Goal: Information Seeking & Learning: Find contact information

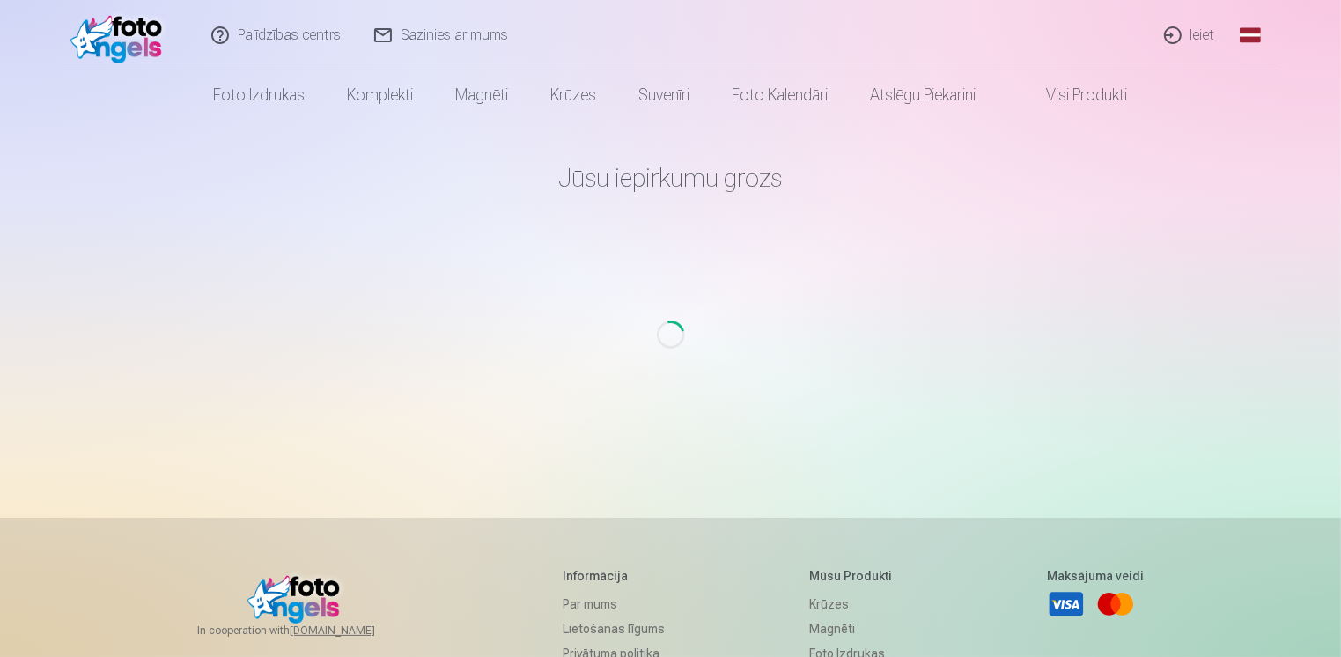
click at [414, 36] on link "Sazinies ar mums" at bounding box center [441, 35] width 167 height 70
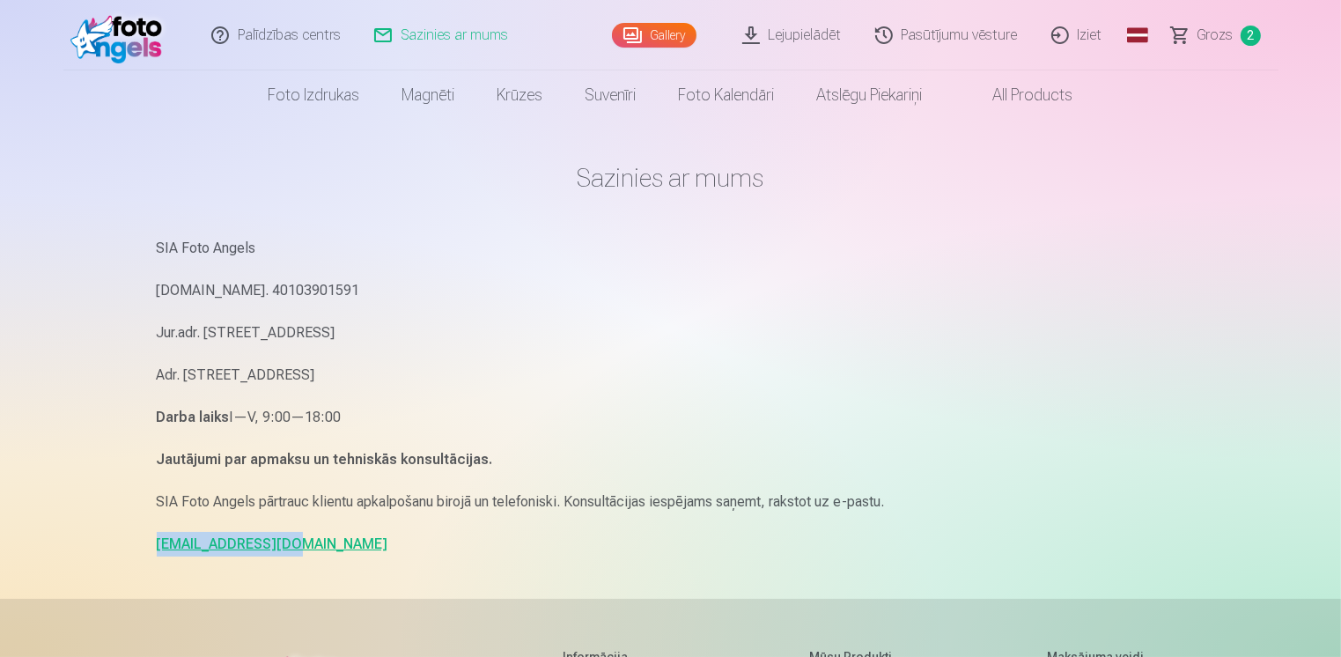
drag, startPoint x: 286, startPoint y: 548, endPoint x: 152, endPoint y: 550, distance: 133.8
click at [152, 550] on div "Sazinies ar mums SIA Foto Angels [DOMAIN_NAME]. 40103901591 Jur.adr. [STREET_AD…" at bounding box center [671, 541] width 1056 height 1083
copy link "[EMAIL_ADDRESS][DOMAIN_NAME]"
